Goal: Register for event/course

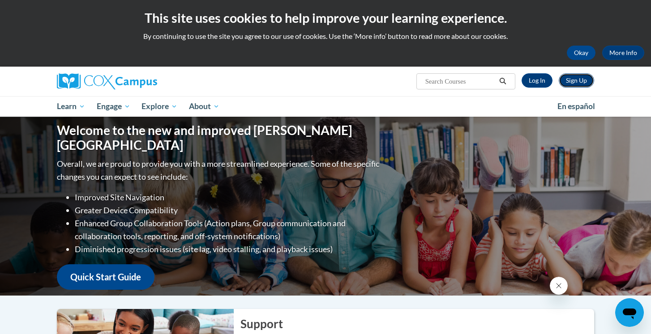
click at [574, 83] on link "Sign Up" at bounding box center [576, 80] width 35 height 14
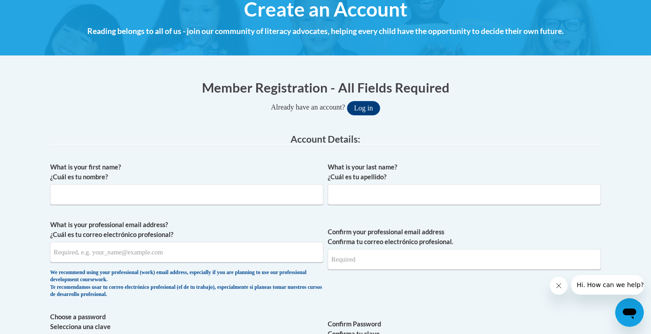
scroll to position [114, 0]
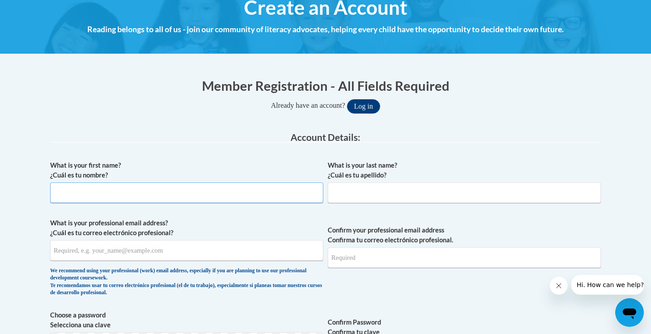
click at [268, 196] on input "What is your first name? ¿Cuál es tu nombre?" at bounding box center [186, 193] width 273 height 21
type input "Brianna"
type input "Betz"
click at [204, 250] on input "What is your professional email address? ¿Cuál es tu correo electrónico profesi…" at bounding box center [186, 250] width 273 height 21
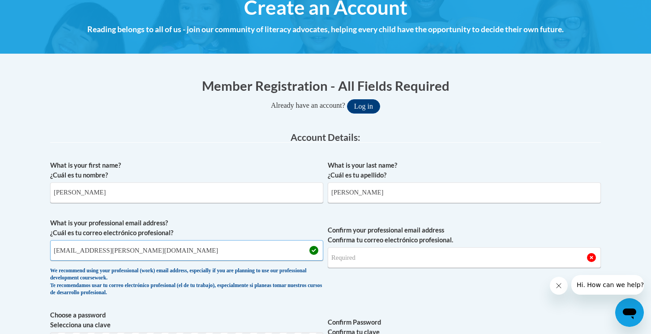
type input "bbetz@pottsville.k12.pa.us"
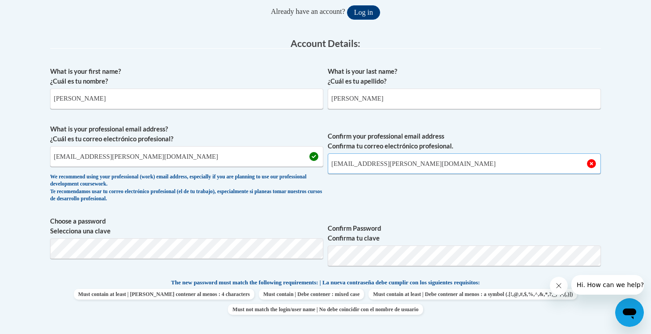
scroll to position [218, 0]
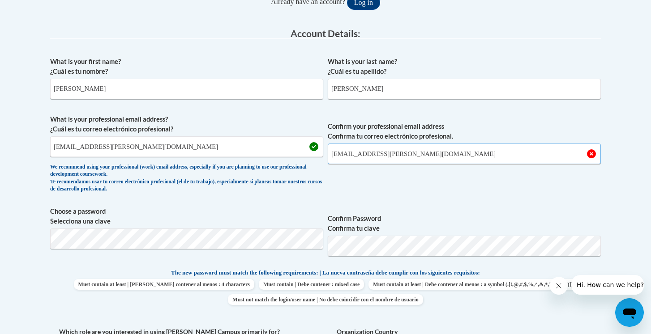
type input "bbetz@pottsville.k12.pa.us"
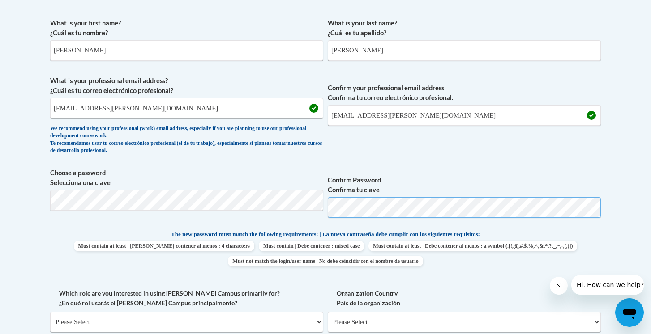
scroll to position [259, 0]
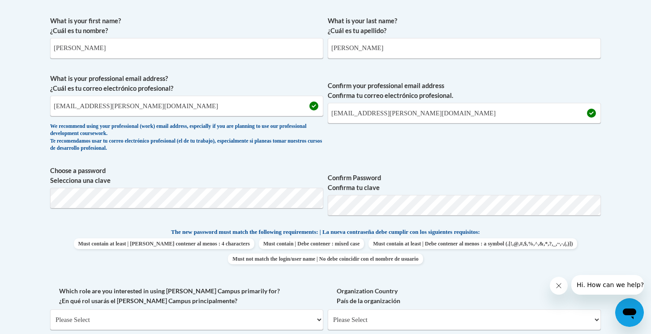
click at [412, 175] on label "Confirm Password Confirma tu clave" at bounding box center [464, 183] width 273 height 20
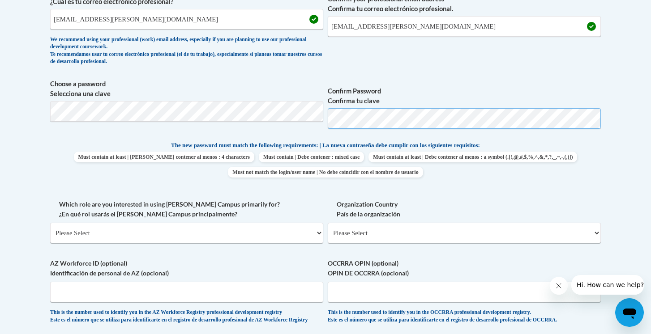
scroll to position [347, 0]
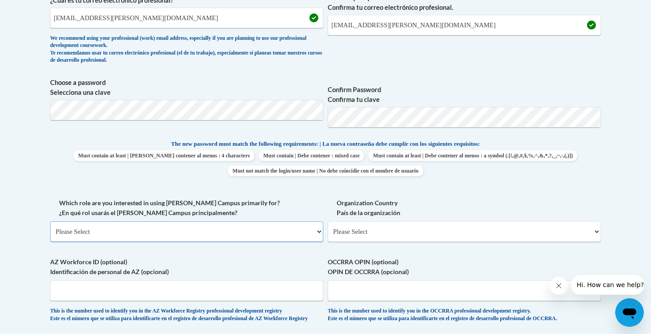
click at [293, 233] on select "Please Select College/University | Colegio/Universidad Community/Nonprofit Part…" at bounding box center [186, 232] width 273 height 21
select select "fbf2d438-af2f-41f8-98f1-81c410e29de3"
click at [50, 222] on select "Please Select College/University | Colegio/Universidad Community/Nonprofit Part…" at bounding box center [186, 232] width 273 height 21
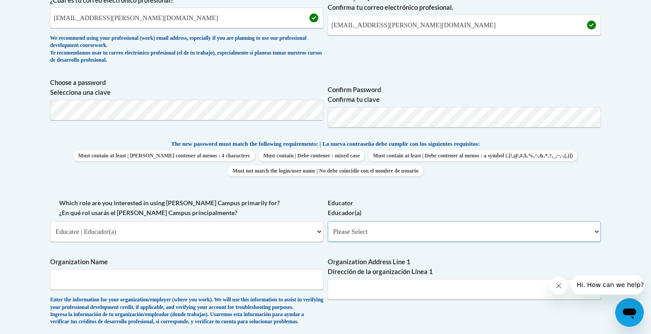
click at [399, 226] on select "Please Select Early Learning/Daycare Teacher/Family Home Care Provider | Maestr…" at bounding box center [464, 232] width 273 height 21
select select "8e40623d-54d0-45cd-9f92-5df65cd3f8cf"
click at [328, 222] on select "Please Select Early Learning/Daycare Teacher/Family Home Care Provider | Maestr…" at bounding box center [464, 232] width 273 height 21
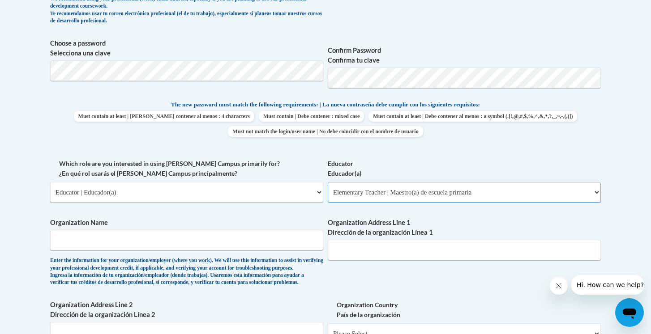
scroll to position [396, 0]
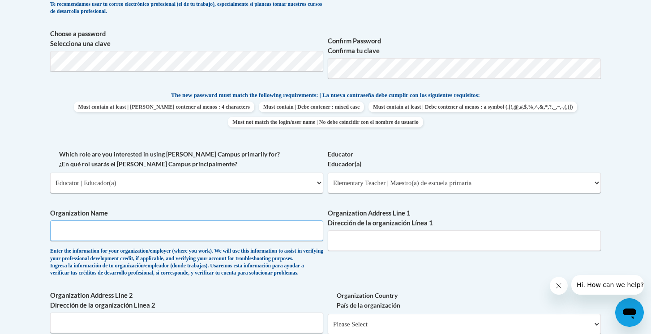
click at [282, 236] on input "Organization Name" at bounding box center [186, 231] width 273 height 21
type input "p"
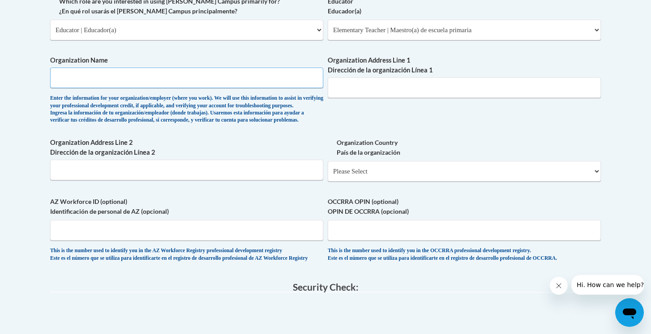
scroll to position [510, 0]
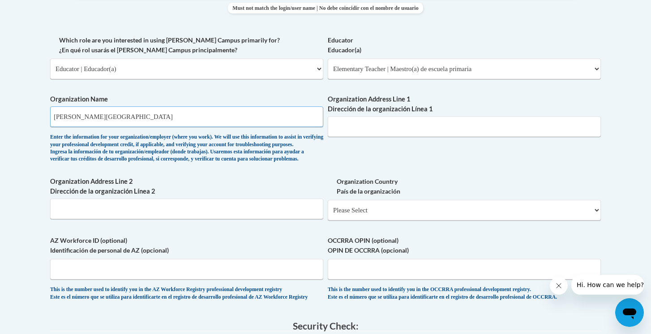
type input "John S Clarke Elementary Center"
click at [434, 124] on input "Organization Address Line 1 Dirección de la organización Línea 1" at bounding box center [464, 126] width 273 height 21
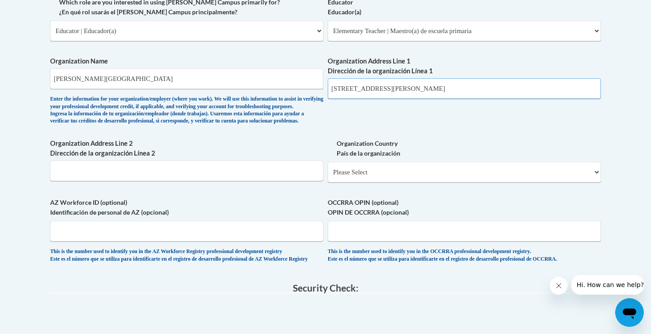
scroll to position [559, 0]
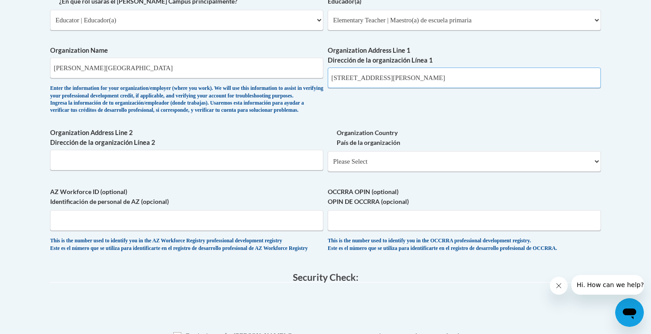
type input "601 North 16 Street Pottsville PA 17901"
click at [442, 172] on select "Please Select United States | Estados Unidos Outside of the United States | Fue…" at bounding box center [464, 161] width 273 height 21
select select "ad49bcad-a171-4b2e-b99c-48b446064914"
click at [328, 166] on select "Please Select United States | Estados Unidos Outside of the United States | Fue…" at bounding box center [464, 161] width 273 height 21
select select
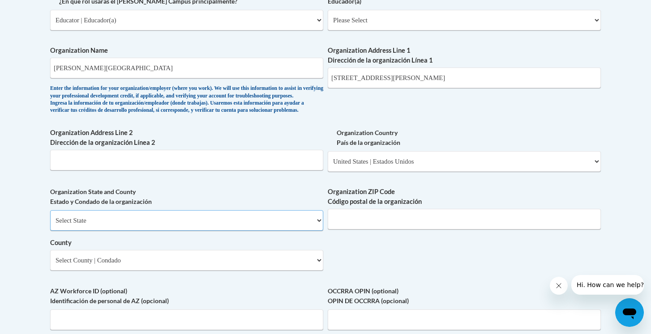
click at [288, 231] on select "Select State Alabama Alaska Arizona Arkansas California Colorado Connecticut De…" at bounding box center [186, 220] width 273 height 21
select select "Pennsylvania"
click at [50, 225] on select "Select State Alabama Alaska Arizona Arkansas California Colorado Connecticut De…" at bounding box center [186, 220] width 273 height 21
drag, startPoint x: 464, startPoint y: 78, endPoint x: 392, endPoint y: 77, distance: 72.1
click at [392, 77] on input "601 North 16 Street Pottsville PA 17901" at bounding box center [464, 78] width 273 height 21
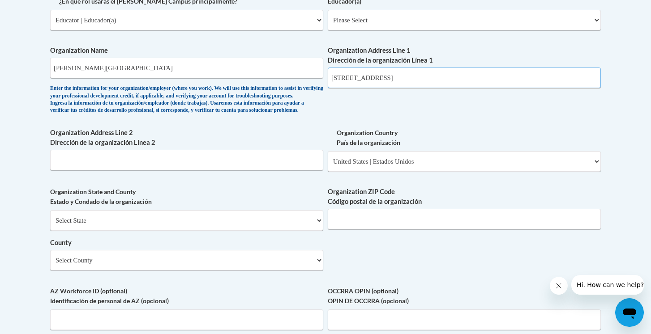
type input "601 North 16 Street"
click at [393, 230] on input "Organization ZIP Code Código postal de la organización" at bounding box center [464, 219] width 273 height 21
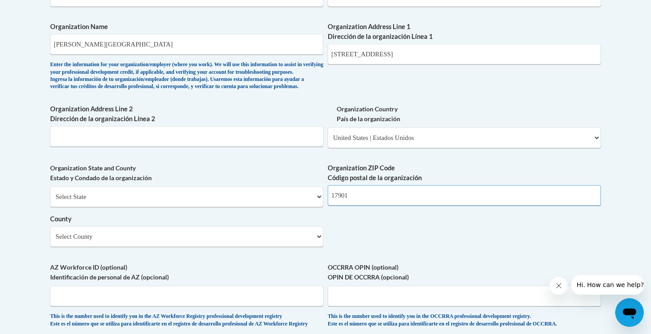
scroll to position [585, 0]
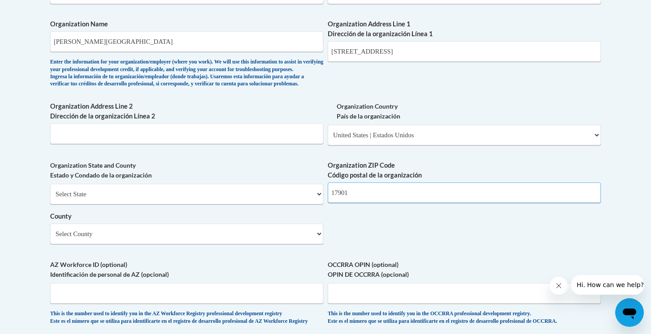
type input "17901"
click at [316, 244] on select "Select County Adams Allegheny Armstrong Beaver Bedford Berks Blair Bradford Buc…" at bounding box center [186, 234] width 273 height 21
select select "Schuylkill"
click at [50, 239] on select "Select County Adams Allegheny Armstrong Beaver Bedford Berks Blair Bradford Buc…" at bounding box center [186, 234] width 273 height 21
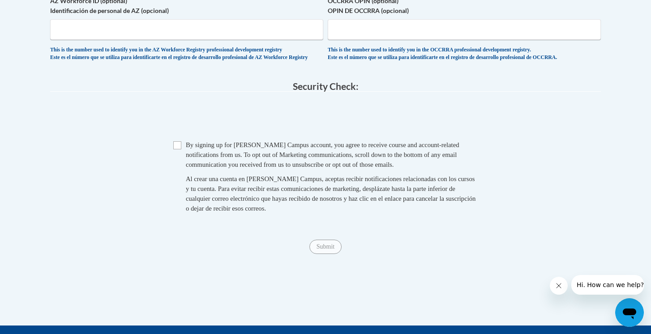
scroll to position [864, 0]
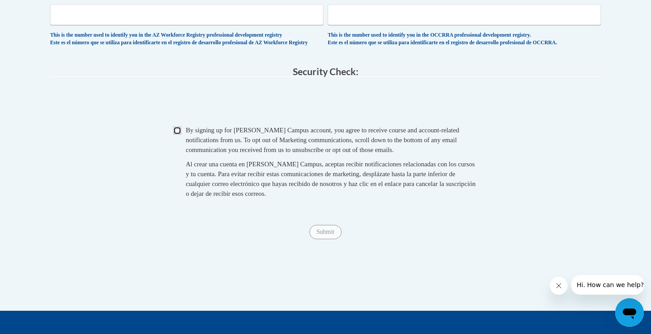
click at [176, 135] on input "Checkbox" at bounding box center [177, 131] width 8 height 8
checkbox input "true"
click at [323, 240] on input "Submit" at bounding box center [325, 232] width 32 height 14
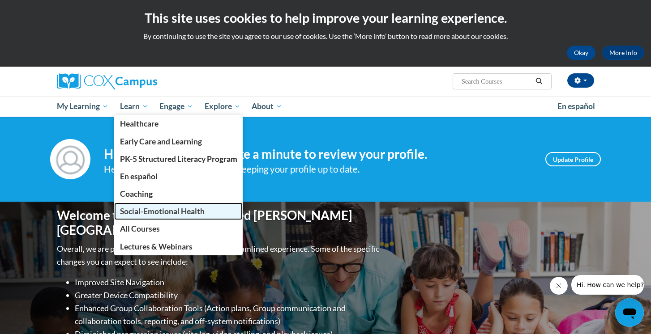
click at [151, 212] on span "Social-Emotional Health" at bounding box center [162, 211] width 85 height 9
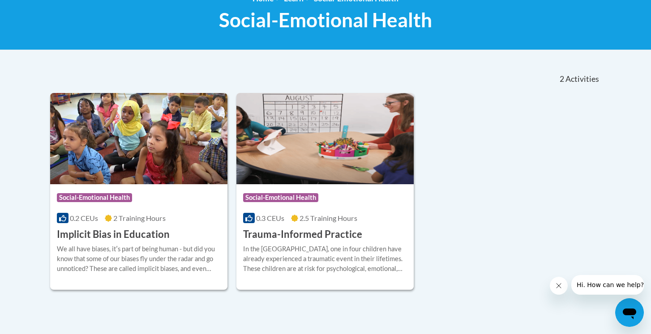
scroll to position [136, 0]
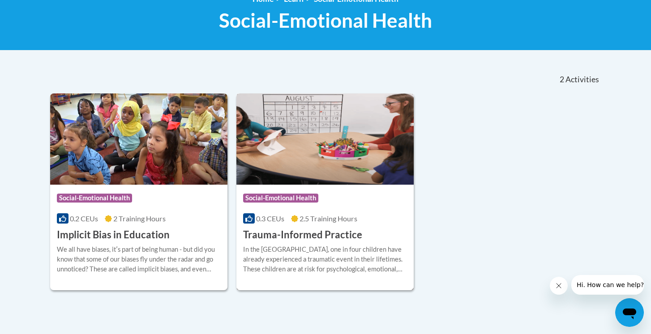
click at [344, 240] on h3 "Trauma-Informed Practice" at bounding box center [302, 235] width 119 height 14
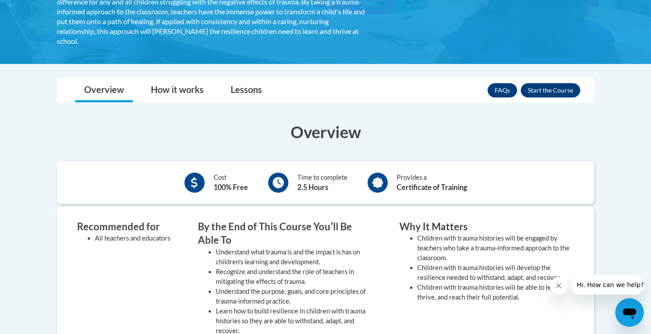
scroll to position [235, 0]
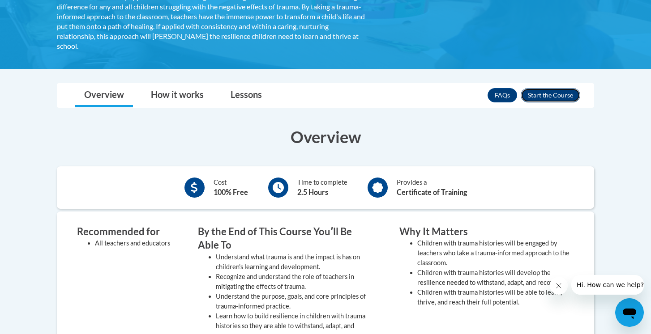
click at [541, 98] on button "Enroll" at bounding box center [551, 95] width 60 height 14
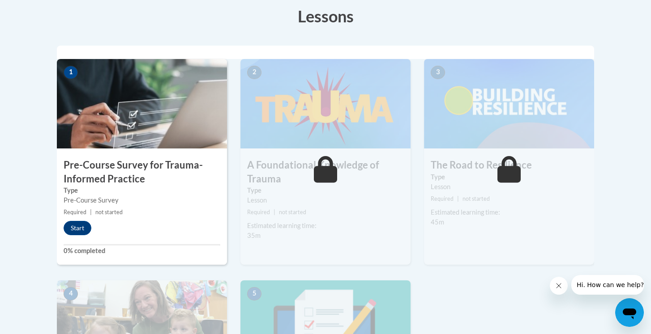
scroll to position [266, 0]
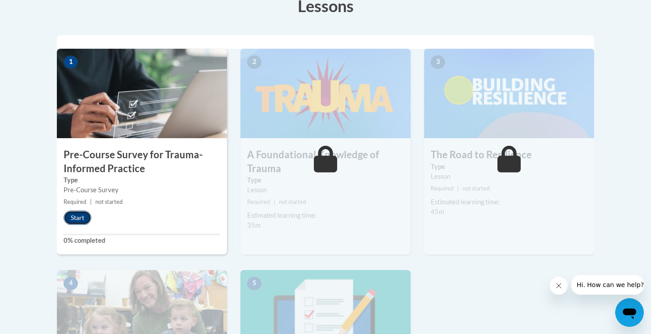
click at [76, 218] on button "Start" at bounding box center [78, 218] width 28 height 14
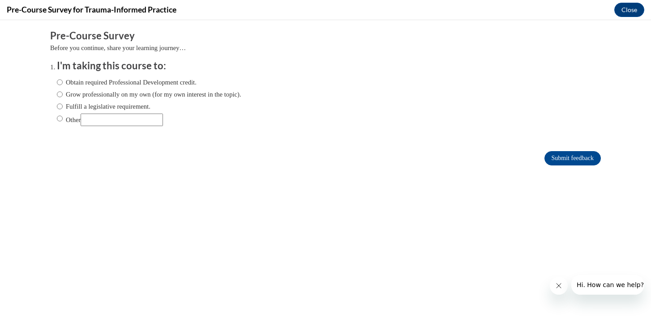
scroll to position [0, 0]
click at [59, 93] on input "Grow professionally on my own (for my own interest in the topic)." at bounding box center [60, 95] width 6 height 10
radio input "true"
click at [579, 162] on input "Submit feedback" at bounding box center [572, 158] width 56 height 14
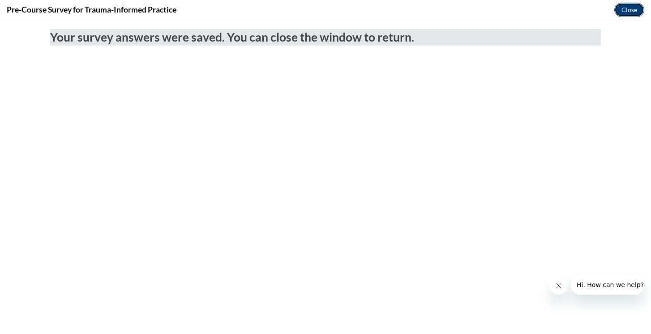
click at [631, 5] on button "Close" at bounding box center [629, 10] width 30 height 14
